Goal: Task Accomplishment & Management: Manage account settings

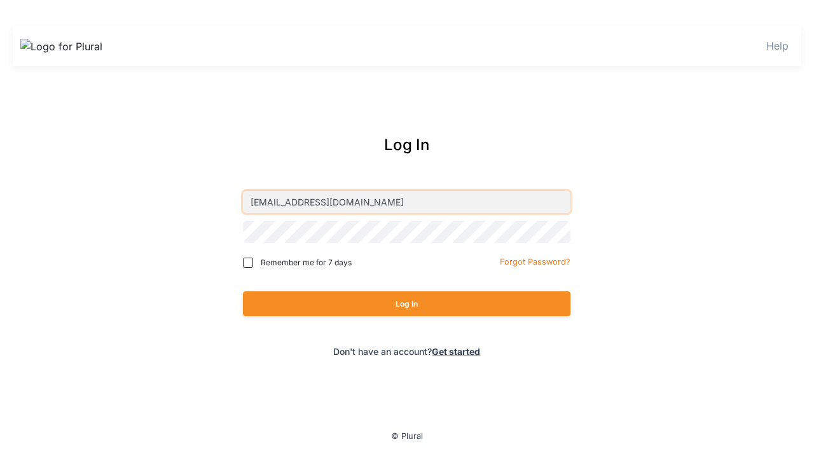
type input "budu007@pluralpolicy.com"
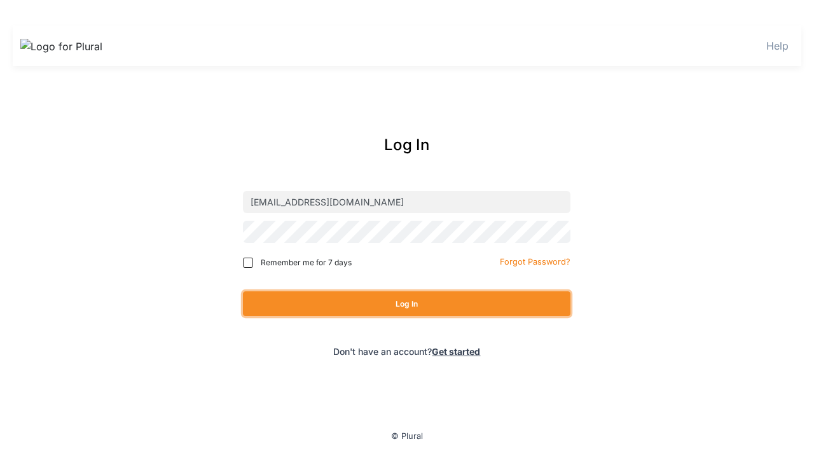
click at [406, 303] on button "Log In" at bounding box center [407, 303] width 328 height 25
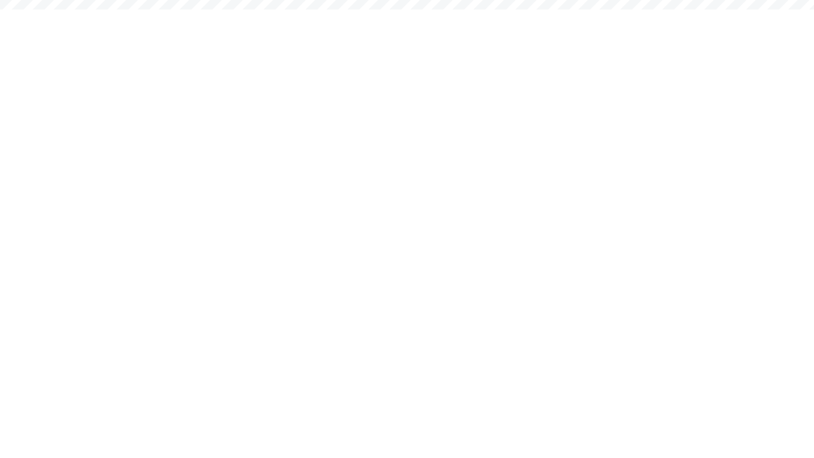
click at [0, 0] on div "EH" at bounding box center [0, 0] width 0 height 0
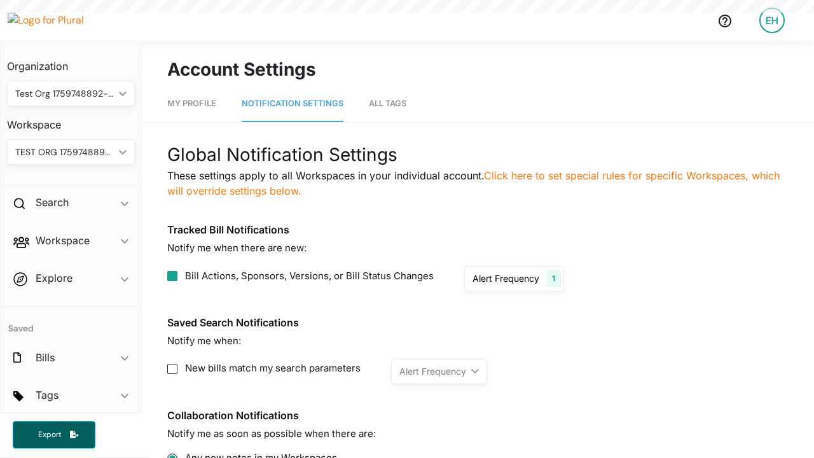
click at [772, 20] on div "EH" at bounding box center [771, 20] width 25 height 25
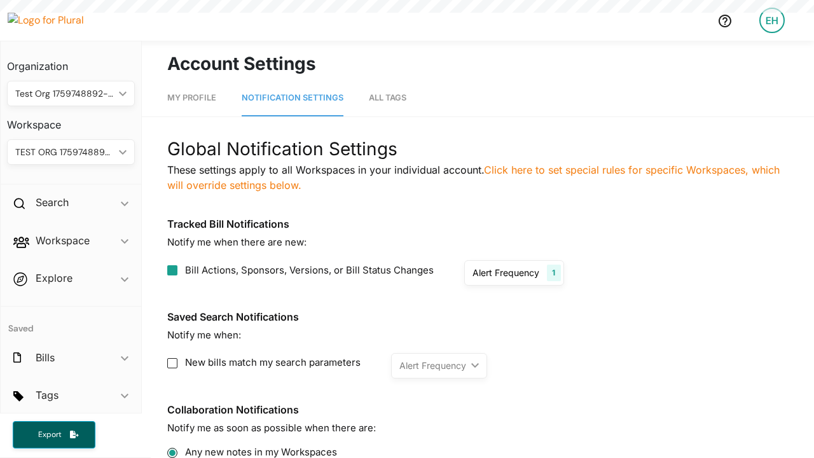
click at [0, 0] on link "Log Out" at bounding box center [0, 0] width 0 height 0
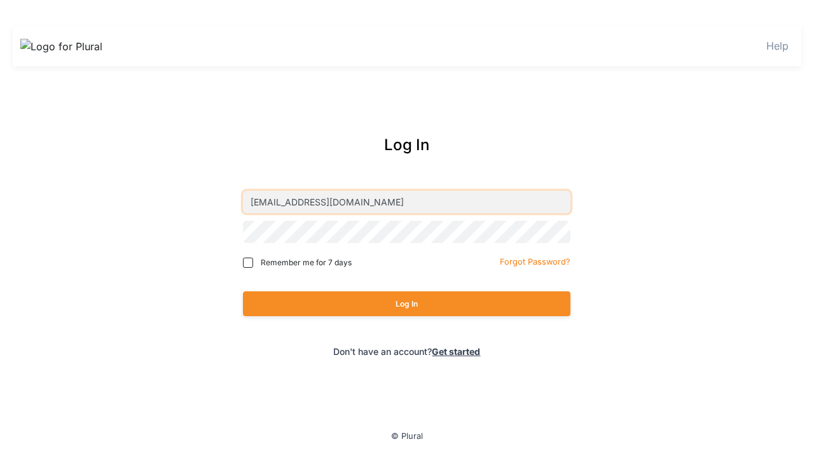
type input "[EMAIL_ADDRESS][DOMAIN_NAME]"
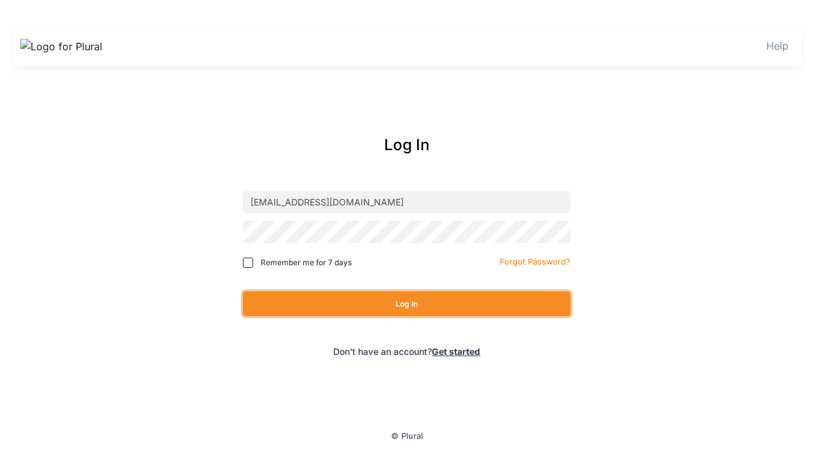
click at [406, 303] on button "Log In" at bounding box center [407, 303] width 328 height 25
